Goal: Ask a question

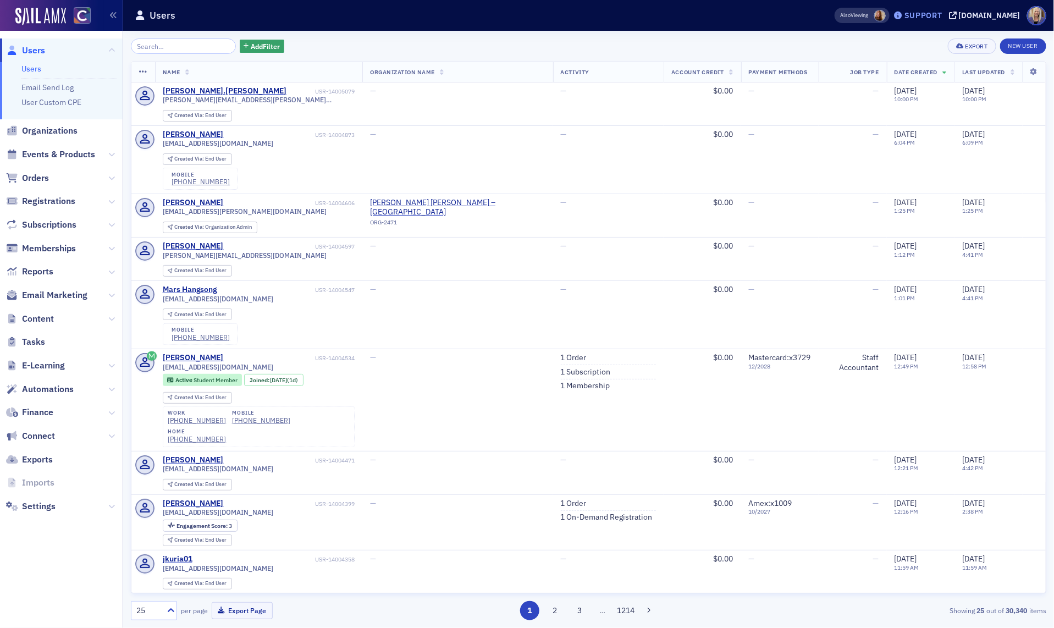
click at [935, 22] on div "Support" at bounding box center [918, 15] width 52 height 15
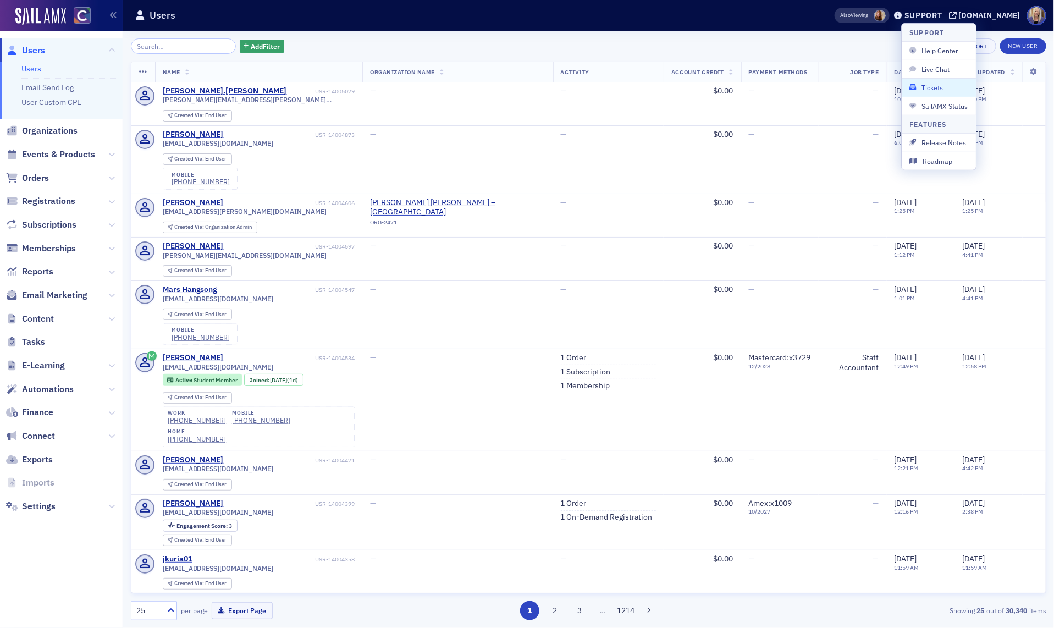
click at [940, 82] on span "Tickets" at bounding box center [938, 87] width 59 height 10
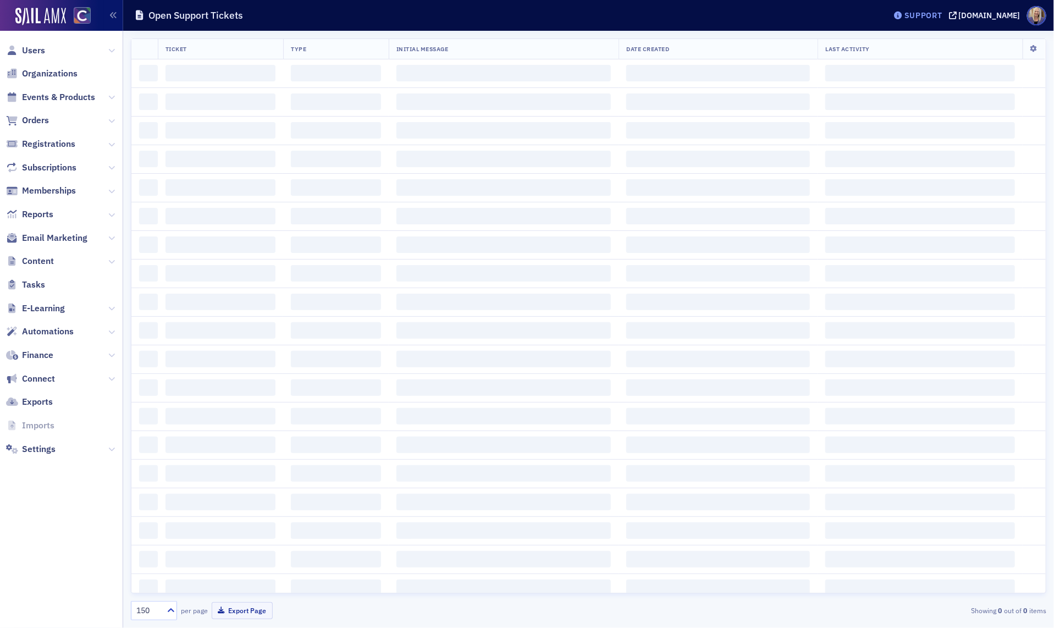
click at [938, 18] on div "Support" at bounding box center [923, 15] width 38 height 10
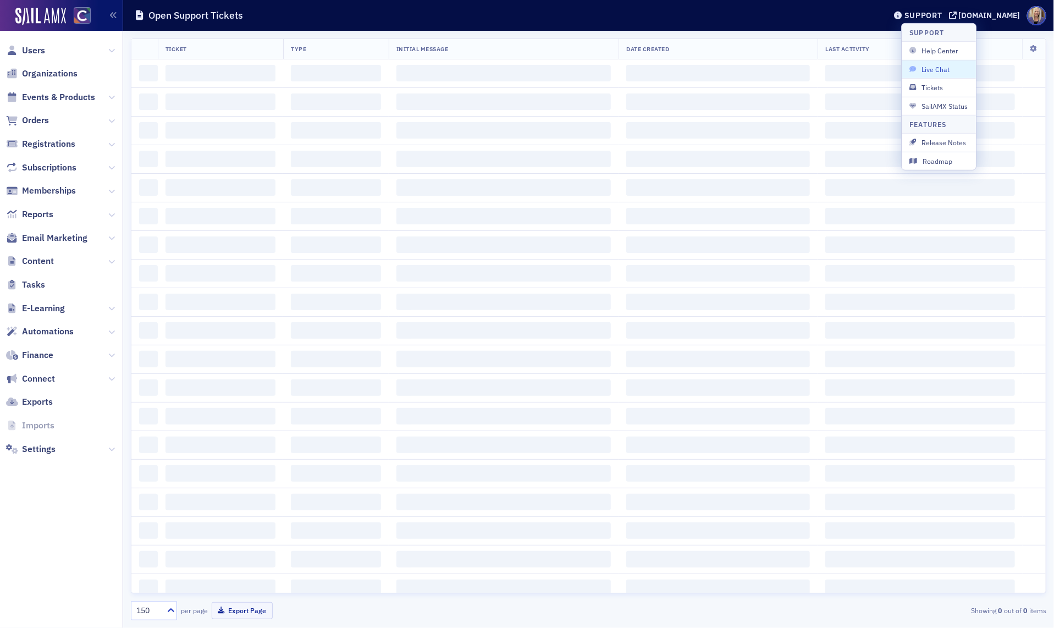
click at [937, 70] on span "Live Chat" at bounding box center [938, 69] width 59 height 10
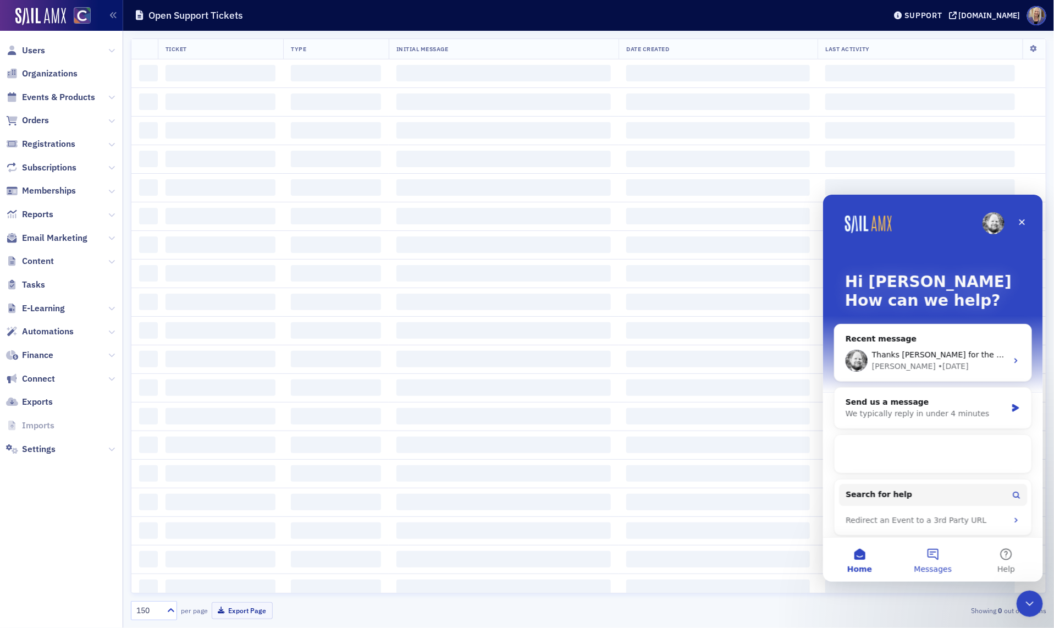
click at [931, 562] on button "Messages" at bounding box center [931, 559] width 73 height 44
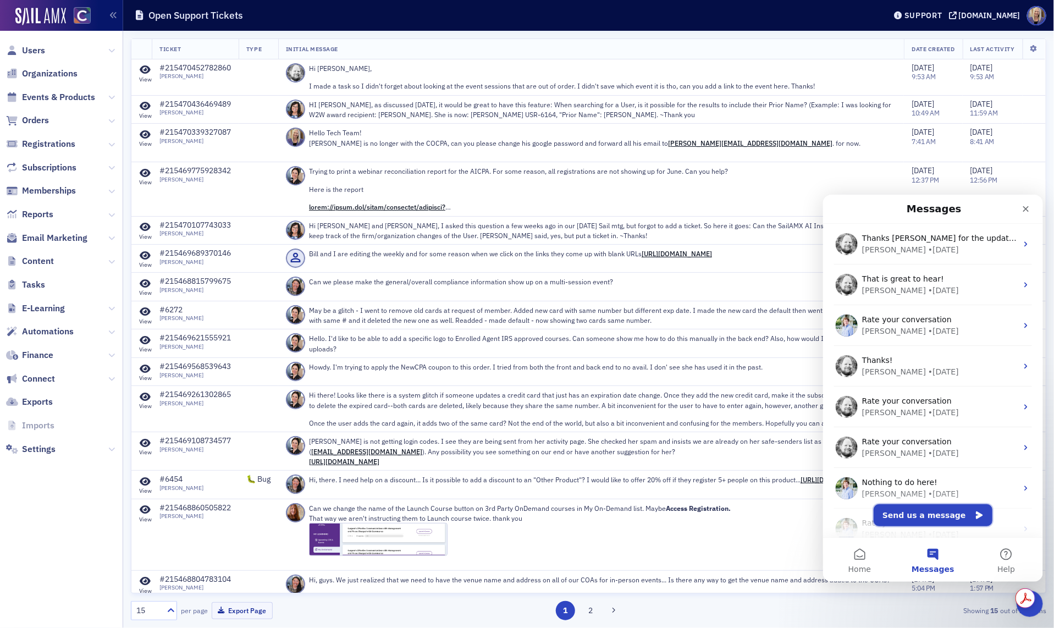
click at [928, 516] on button "Send us a message" at bounding box center [932, 515] width 119 height 22
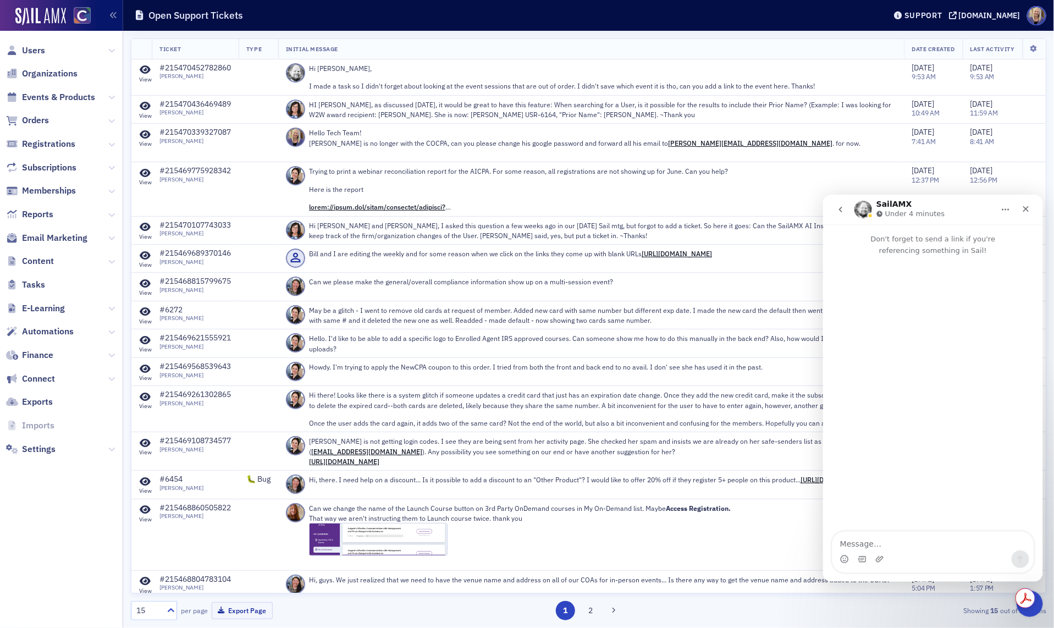
click at [878, 540] on textarea "Message…" at bounding box center [932, 540] width 201 height 19
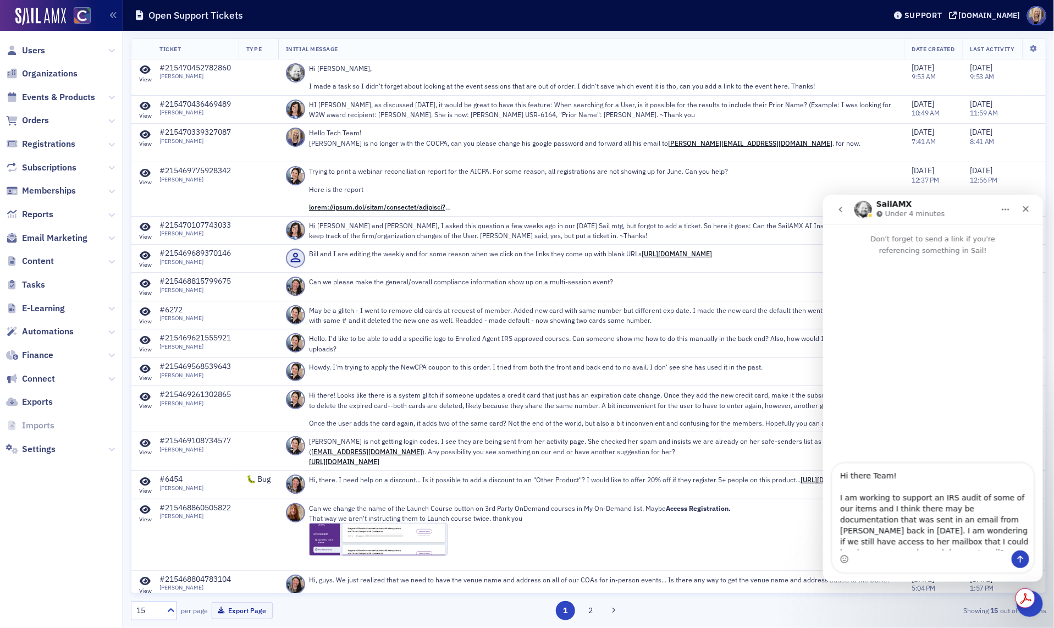
scroll to position [7, 0]
type textarea "Hi there Team! I am working to support an IRS audit of some of our items and I …"
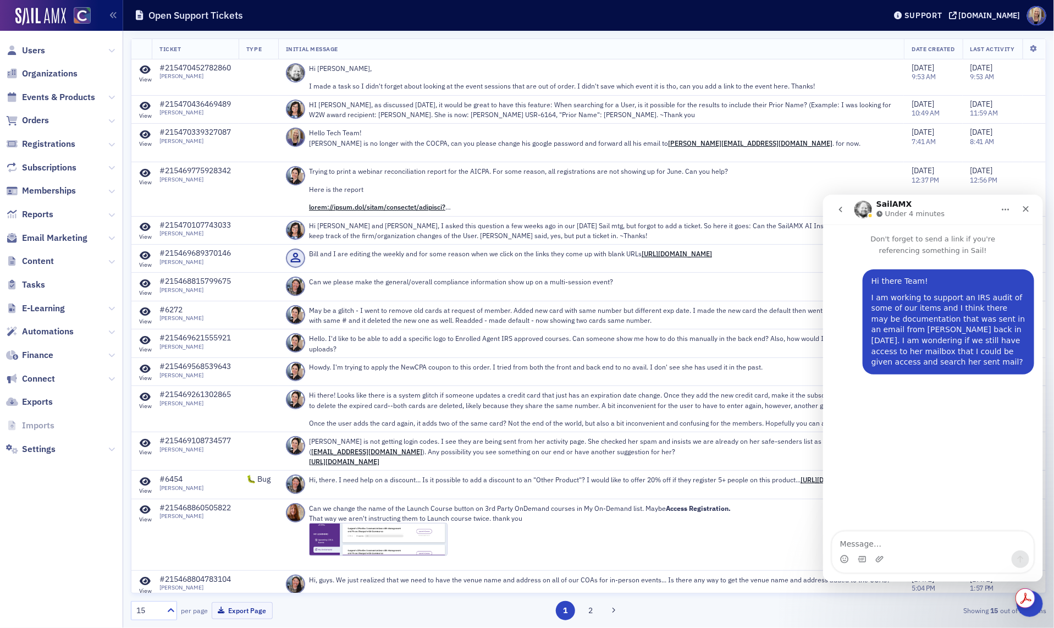
scroll to position [0, 0]
